Goal: Navigation & Orientation: Find specific page/section

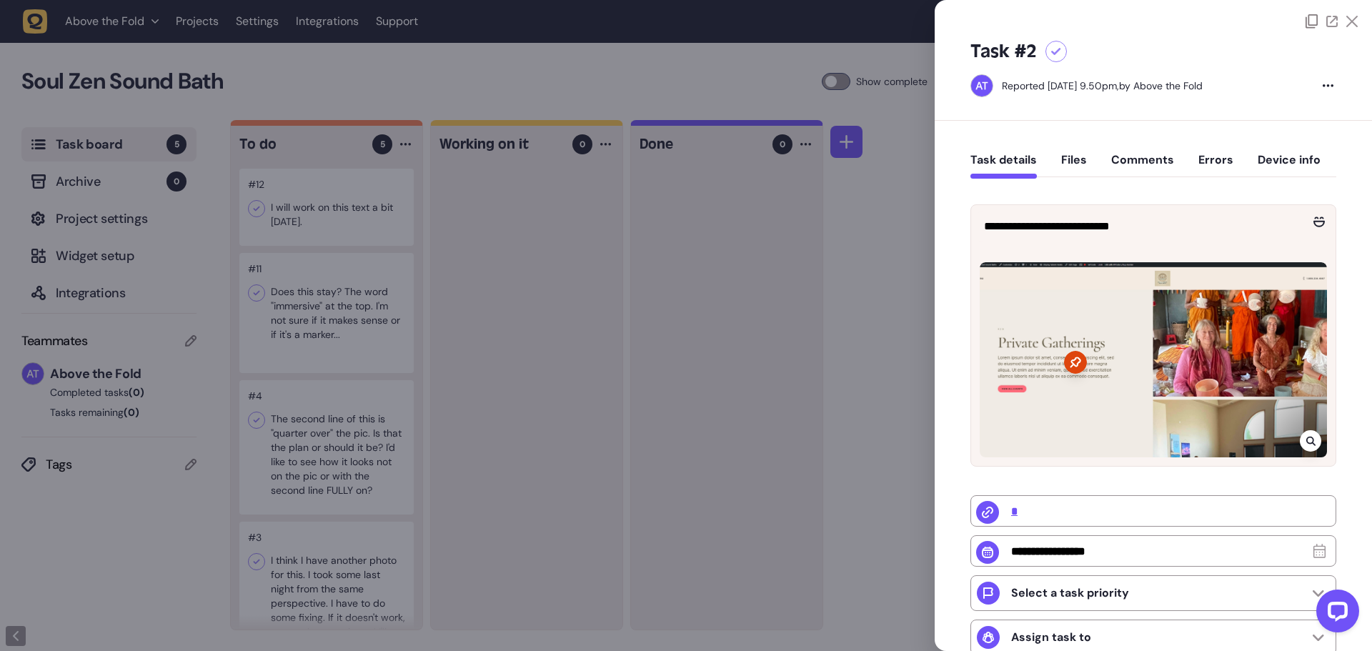
scroll to position [108, 0]
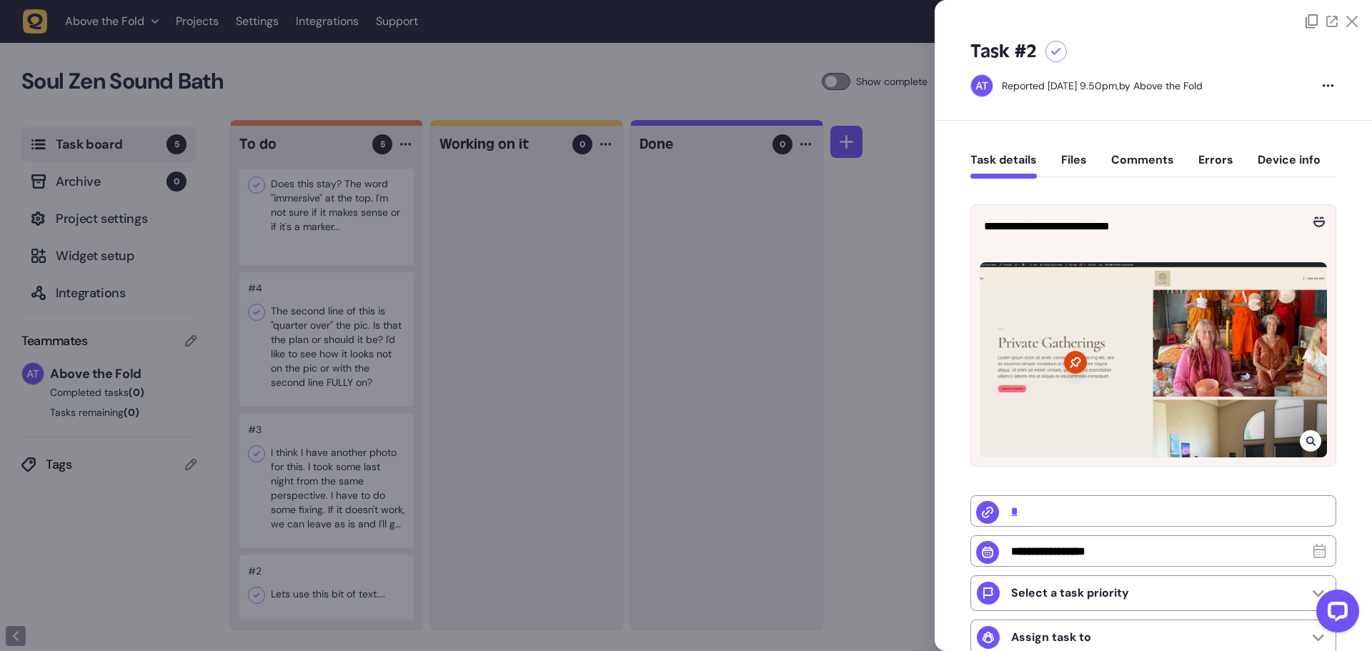
click at [320, 481] on div at bounding box center [686, 325] width 1372 height 651
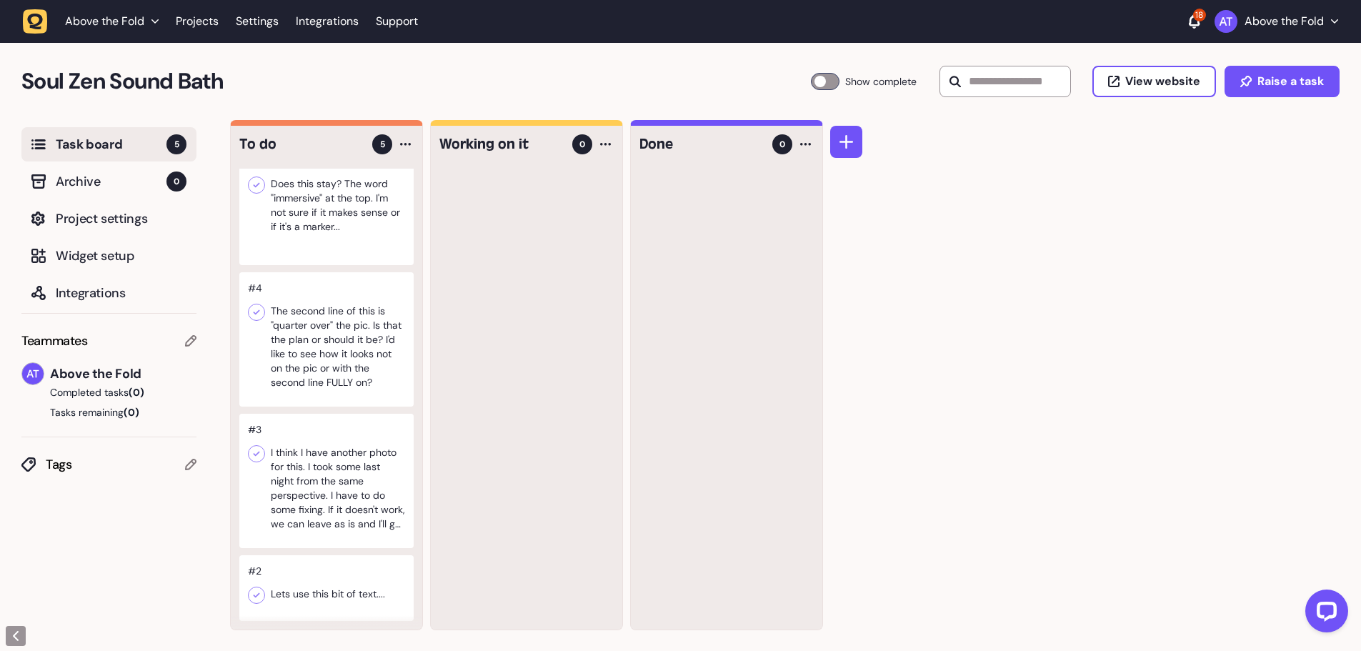
click at [340, 471] on div at bounding box center [326, 481] width 174 height 134
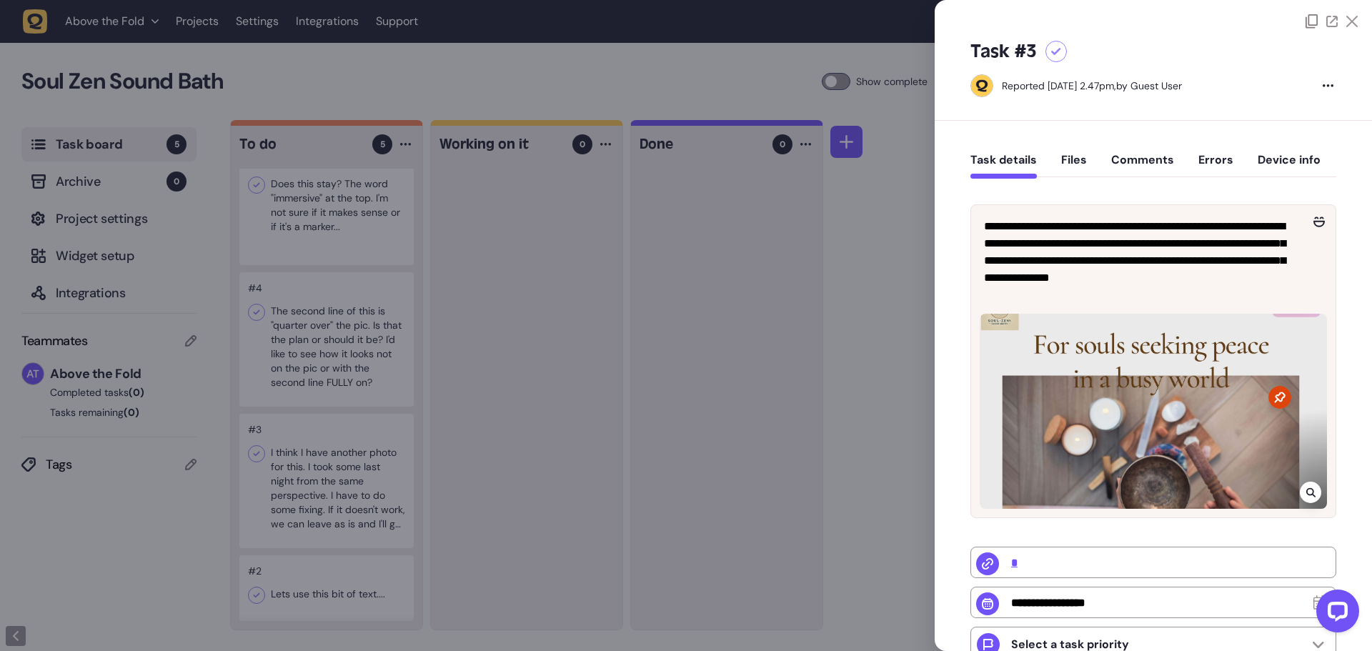
click at [1053, 51] on icon at bounding box center [1056, 52] width 10 height 8
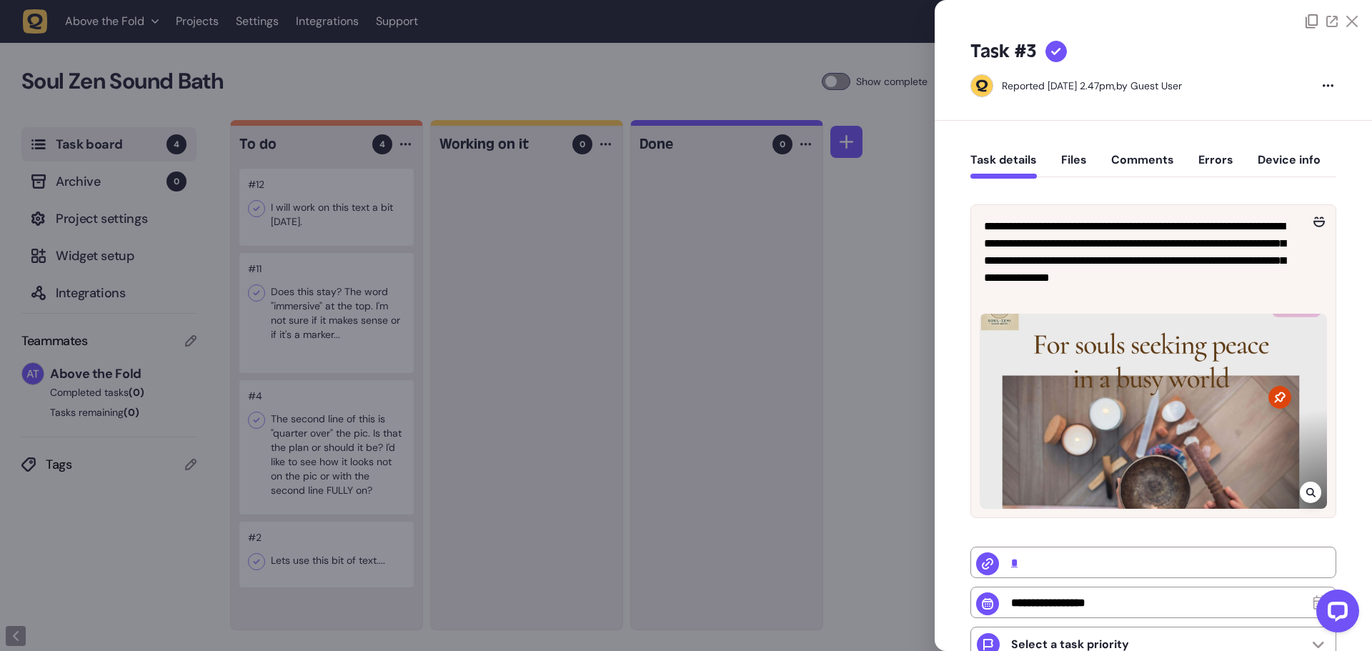
click at [291, 446] on div at bounding box center [686, 325] width 1372 height 651
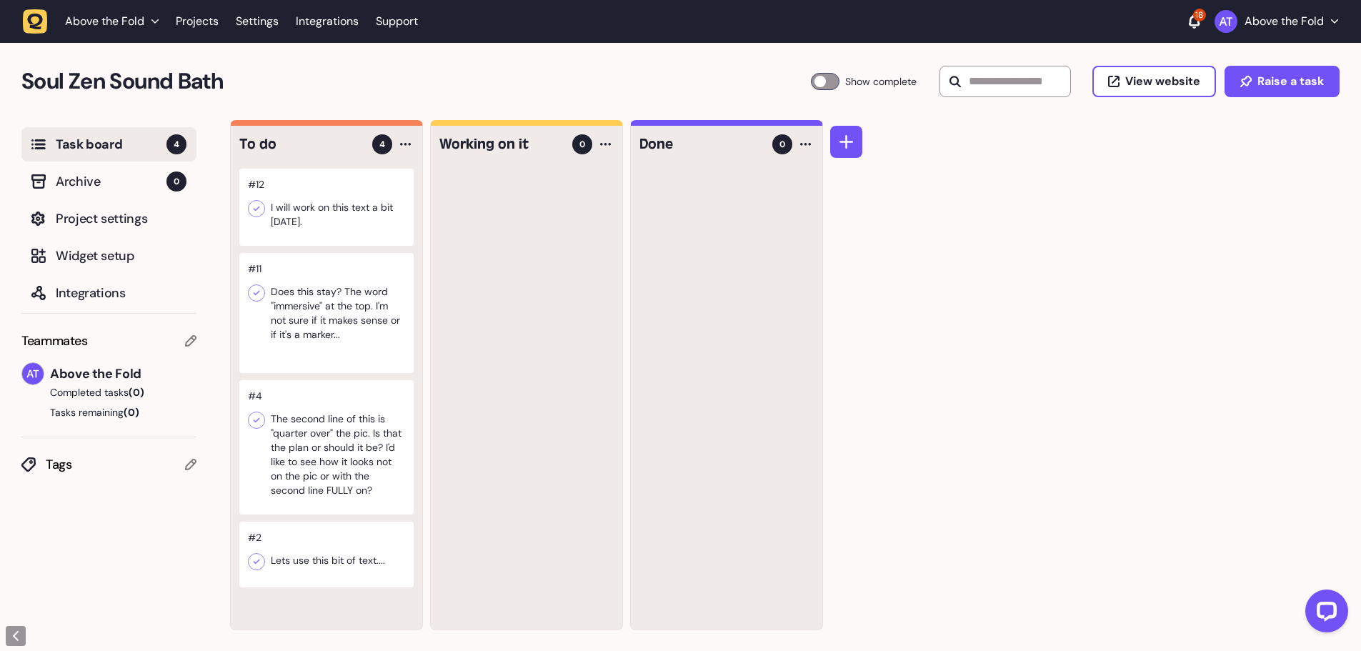
click at [365, 444] on div at bounding box center [326, 447] width 174 height 134
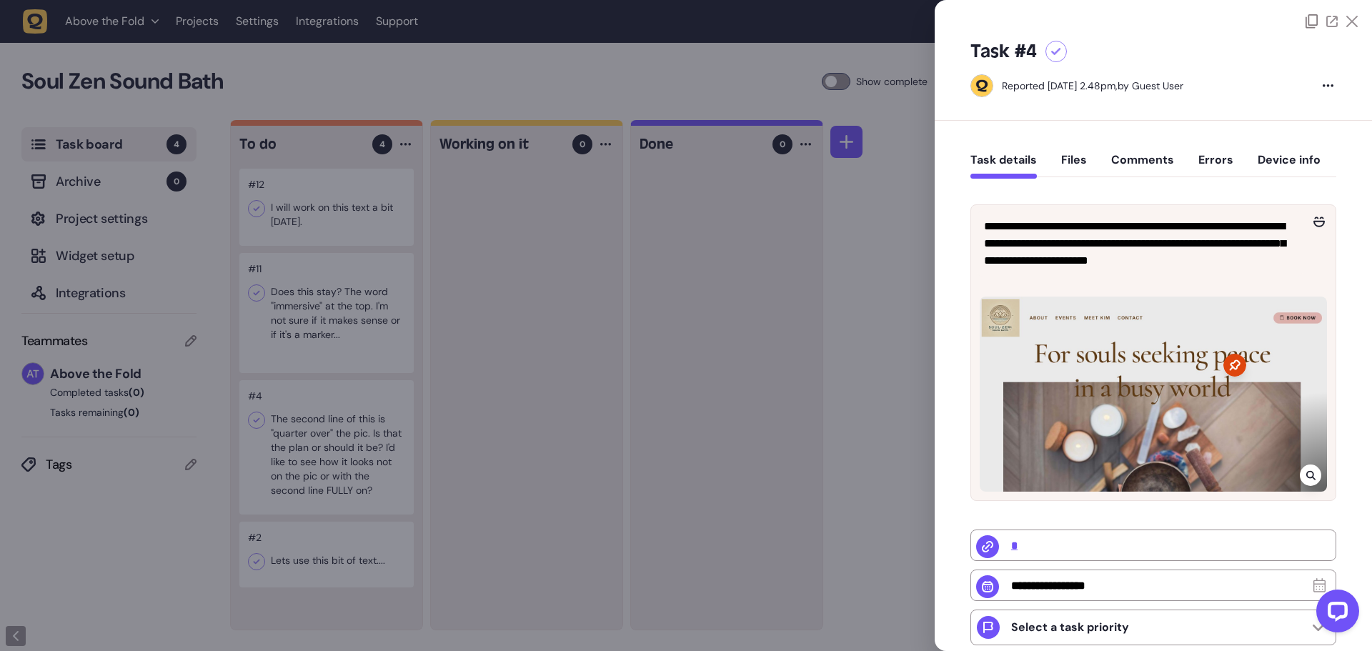
click at [1056, 48] on icon at bounding box center [1056, 52] width 10 height 8
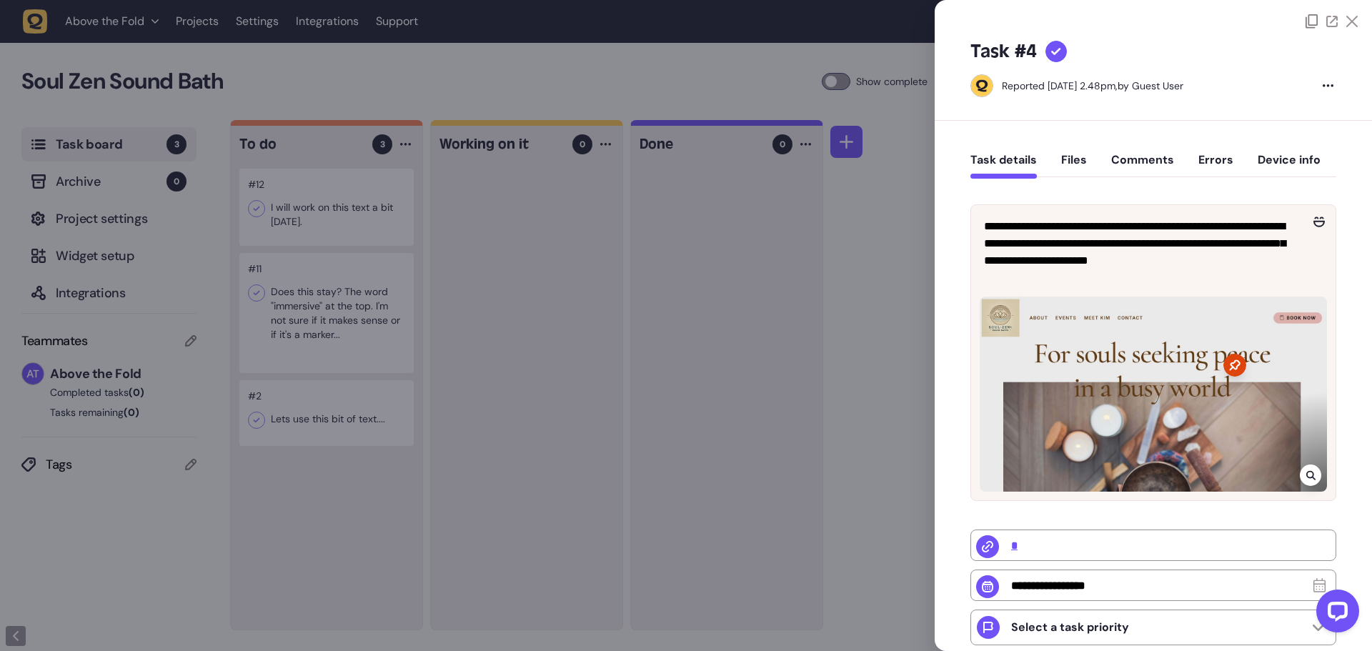
click at [306, 415] on div at bounding box center [686, 325] width 1372 height 651
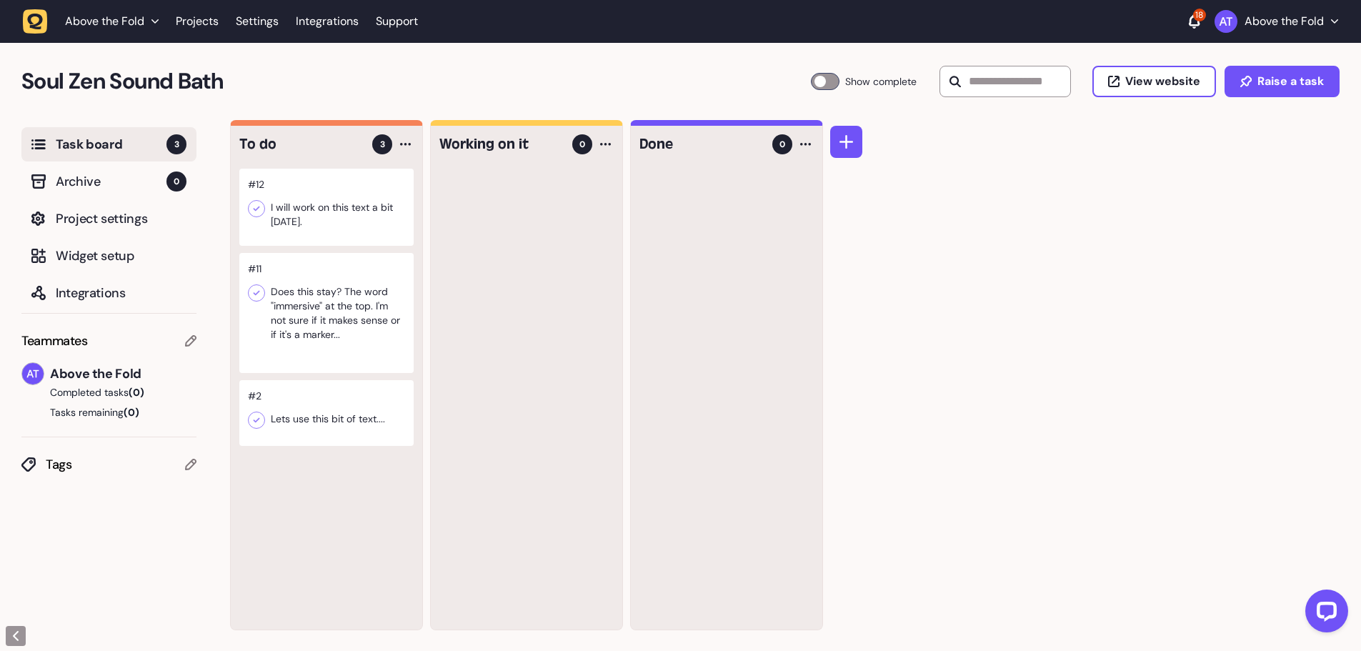
click at [306, 415] on div at bounding box center [326, 413] width 174 height 66
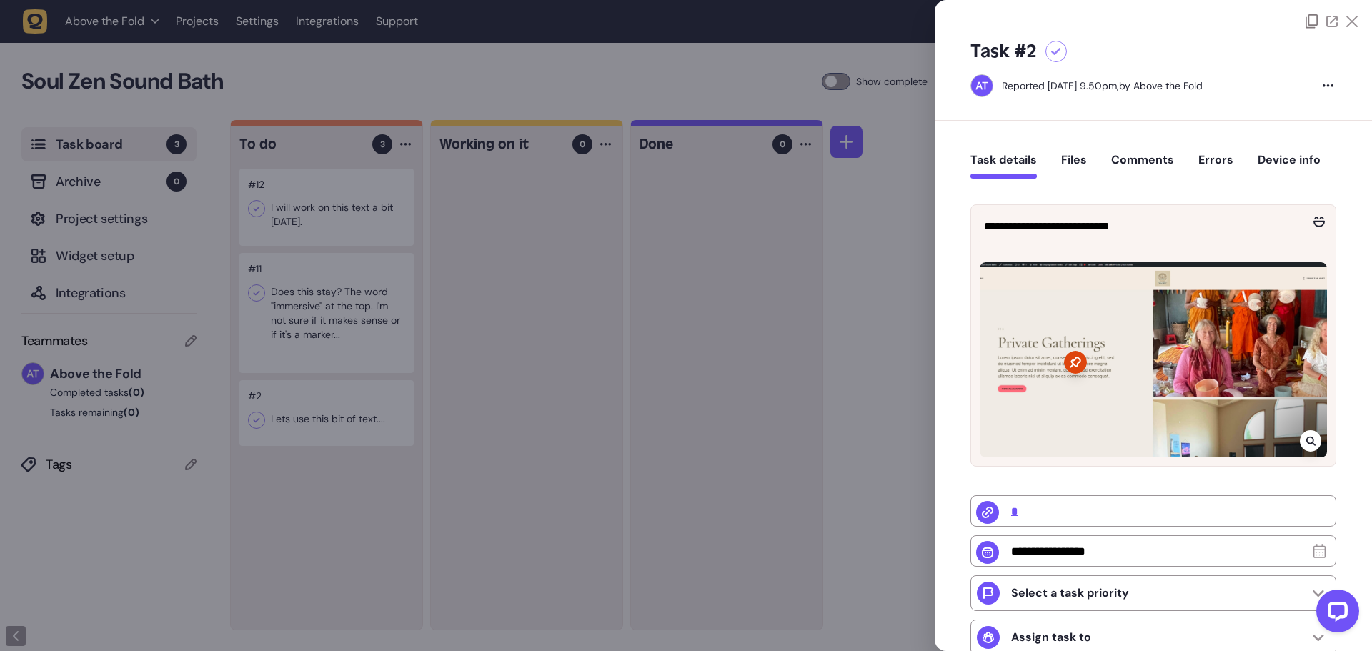
click at [310, 306] on div at bounding box center [686, 325] width 1372 height 651
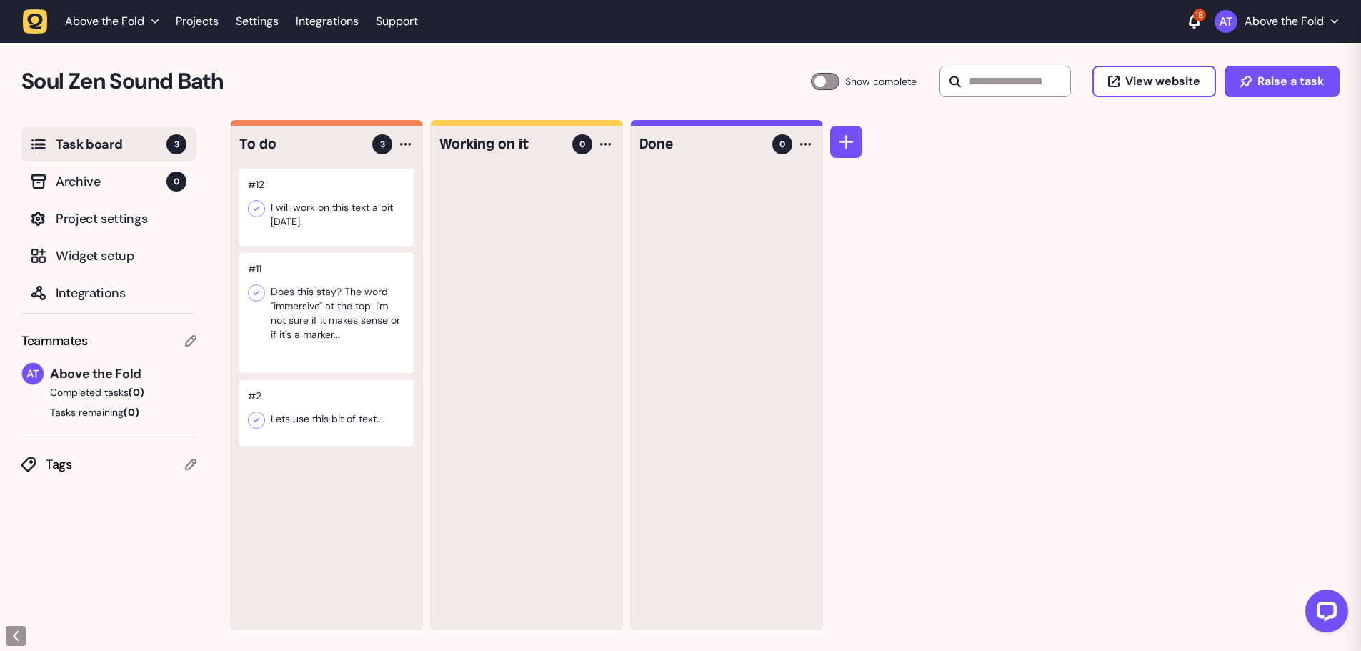
click at [310, 306] on div at bounding box center [326, 313] width 174 height 120
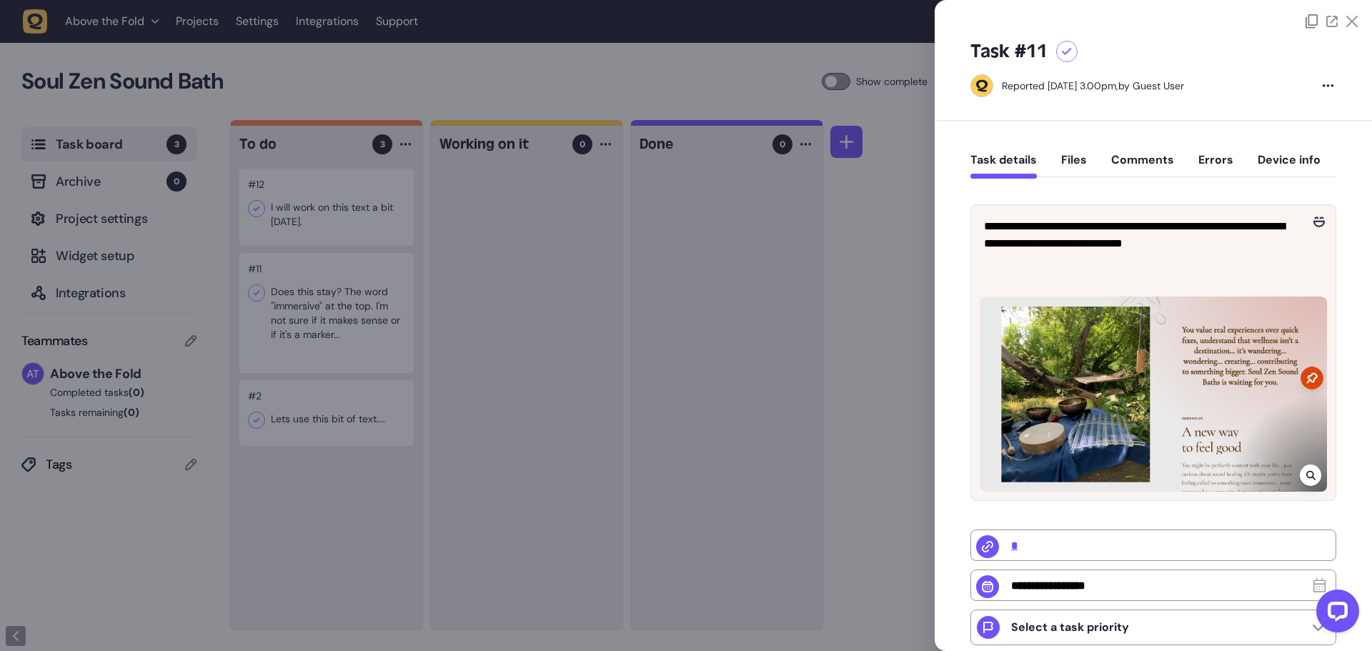
click at [337, 310] on div at bounding box center [686, 325] width 1372 height 651
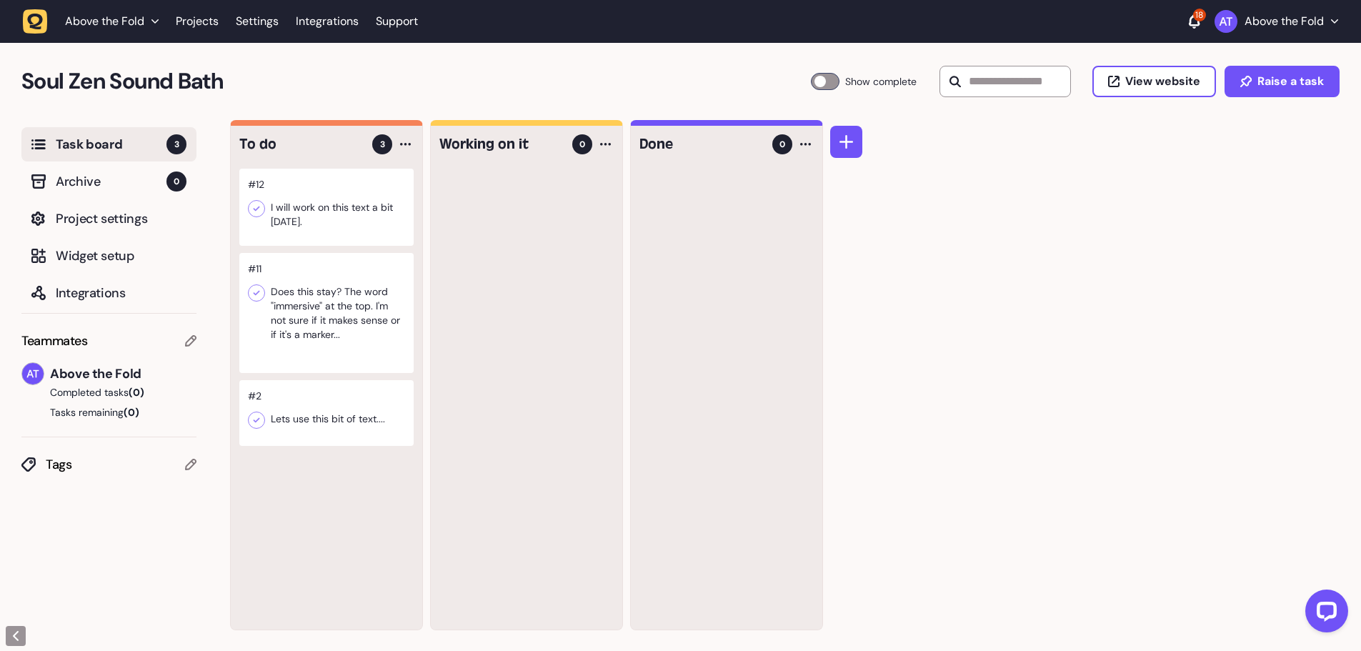
click at [349, 314] on div at bounding box center [326, 313] width 174 height 120
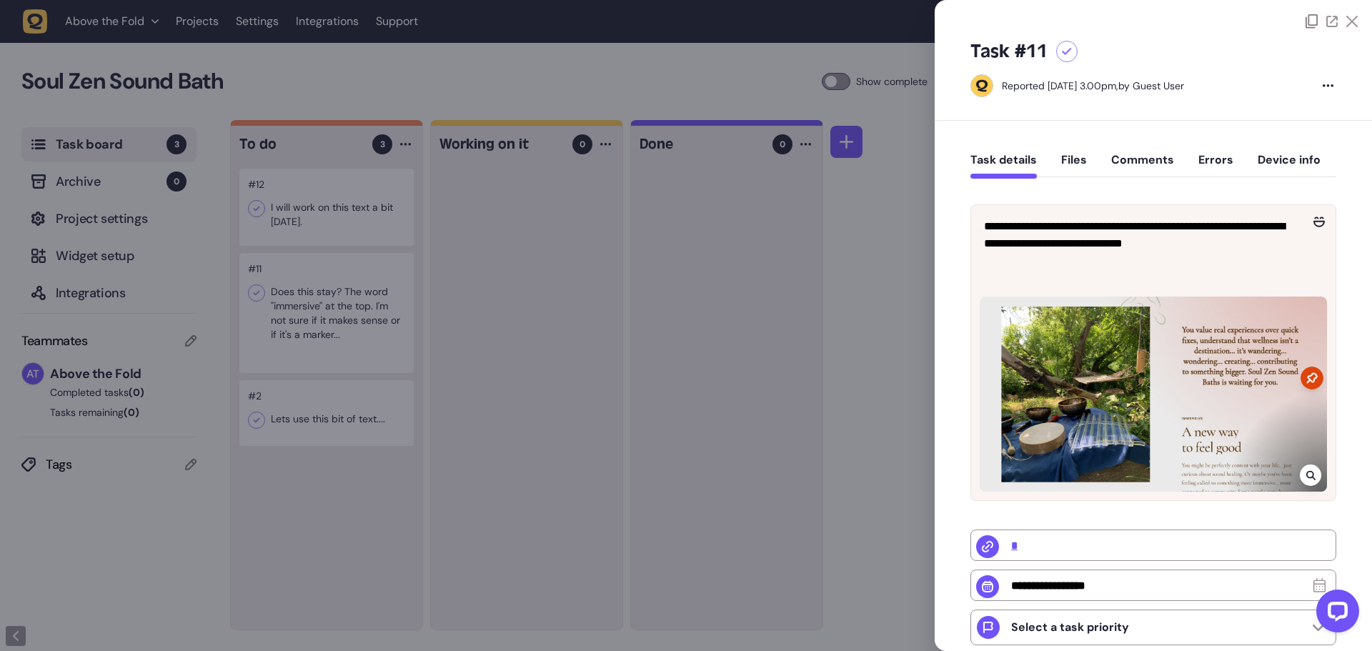
drag, startPoint x: 1067, startPoint y: 50, endPoint x: 900, endPoint y: 83, distance: 169.7
click at [1067, 50] on icon at bounding box center [1067, 52] width 10 height 8
